Goal: Information Seeking & Learning: Learn about a topic

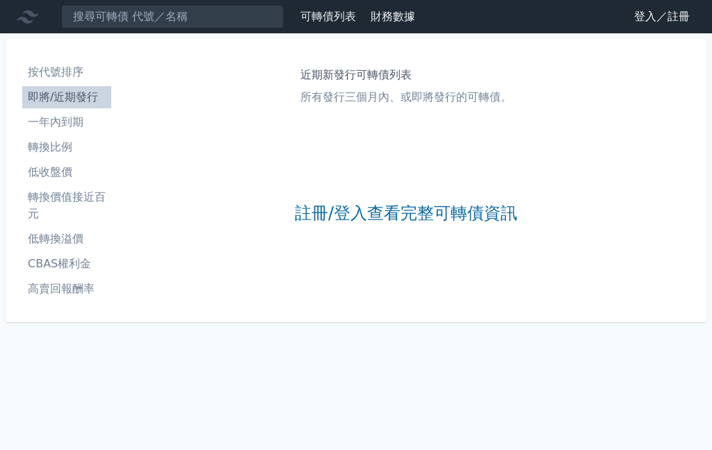
scroll to position [56, 0]
click at [339, 203] on link "註冊/登入查看完整可轉債資訊" at bounding box center [406, 214] width 222 height 22
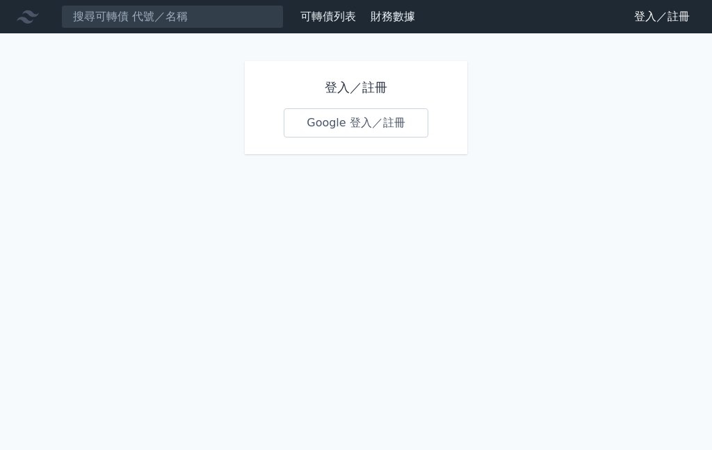
click at [367, 128] on link "Google 登入／註冊" at bounding box center [356, 122] width 145 height 29
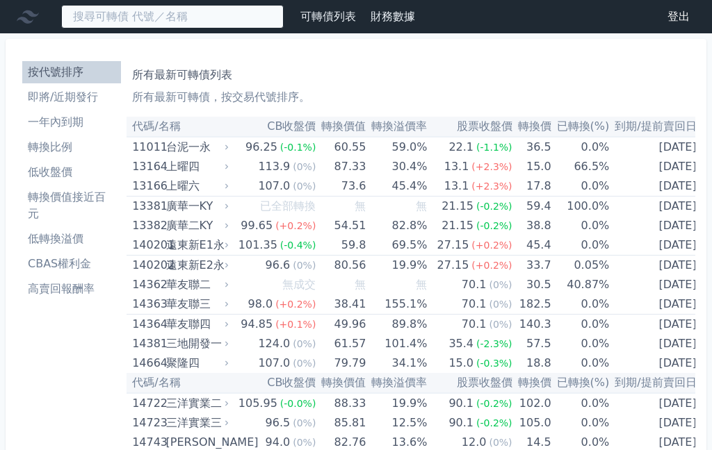
click at [149, 12] on input at bounding box center [172, 17] width 222 height 24
click at [176, 19] on input at bounding box center [172, 17] width 222 height 24
click at [141, 27] on input at bounding box center [172, 17] width 222 height 24
click at [133, 19] on input at bounding box center [172, 17] width 222 height 24
click at [172, 19] on input at bounding box center [172, 17] width 222 height 24
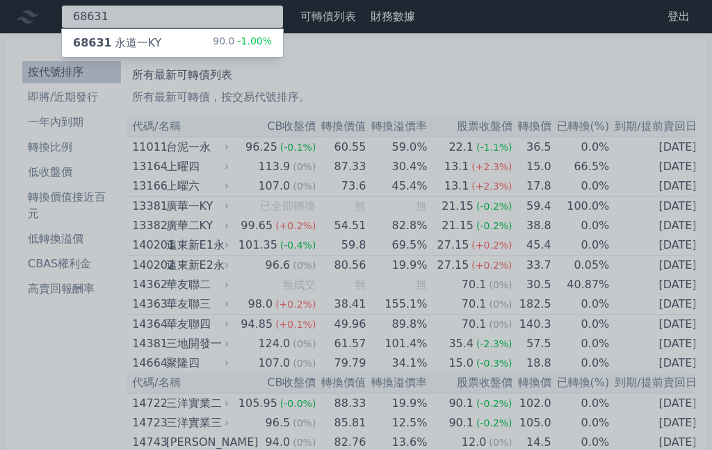
type input "68631"
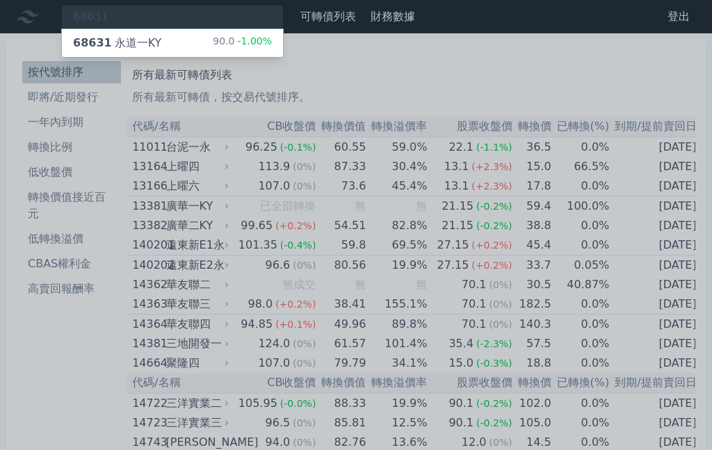
click at [148, 52] on div "68631 永道一KY 90.0 -1.00%" at bounding box center [172, 43] width 221 height 28
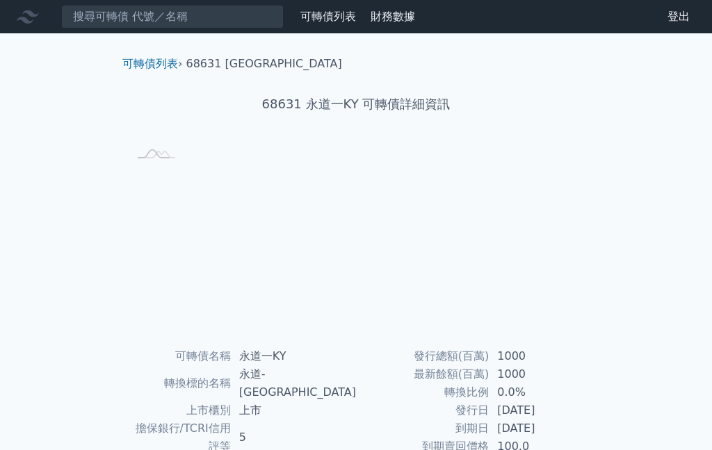
click at [148, 41] on div "可轉債列表 › 68631 永道一KY" at bounding box center [355, 52] width 489 height 39
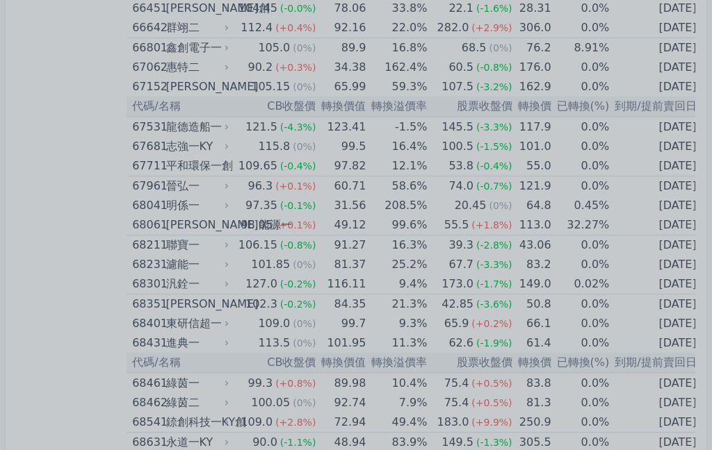
scroll to position [6955, 0]
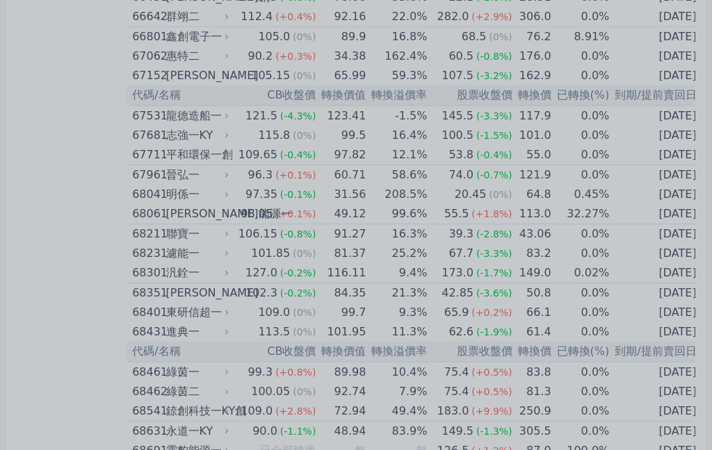
click at [28, 443] on div at bounding box center [356, 225] width 712 height 450
